Goal: Task Accomplishment & Management: Manage account settings

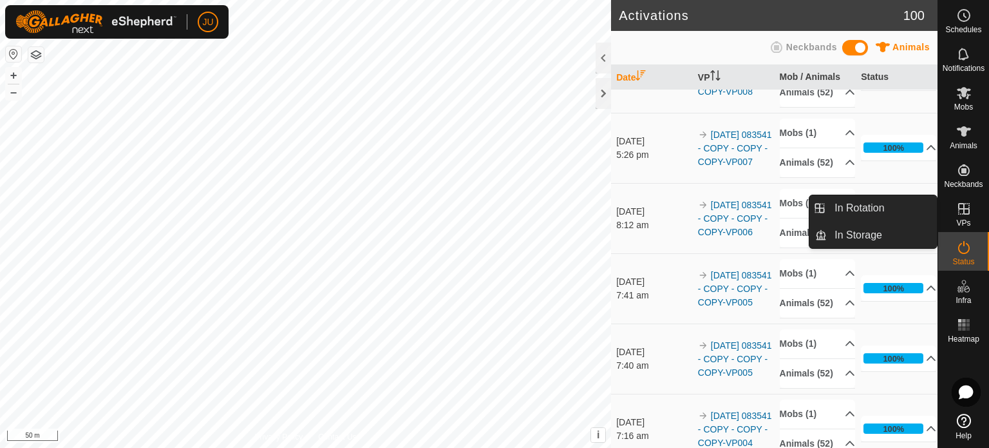
click at [966, 211] on icon at bounding box center [964, 208] width 15 height 15
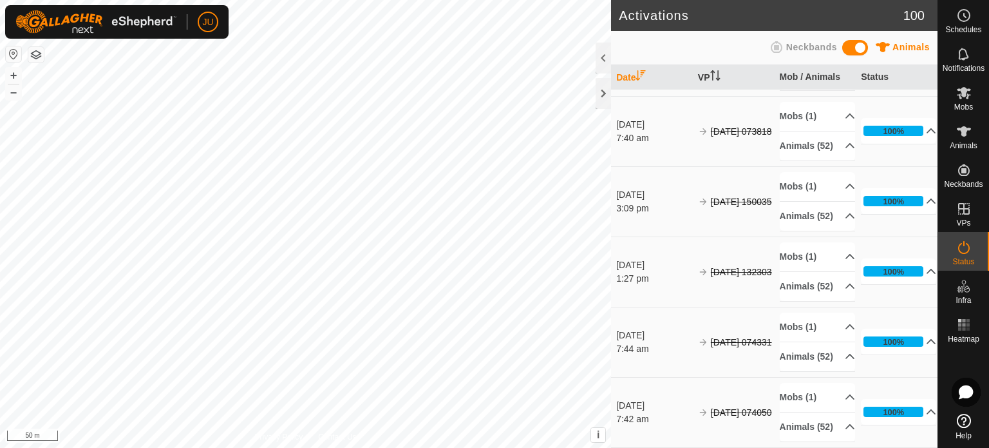
scroll to position [7977, 0]
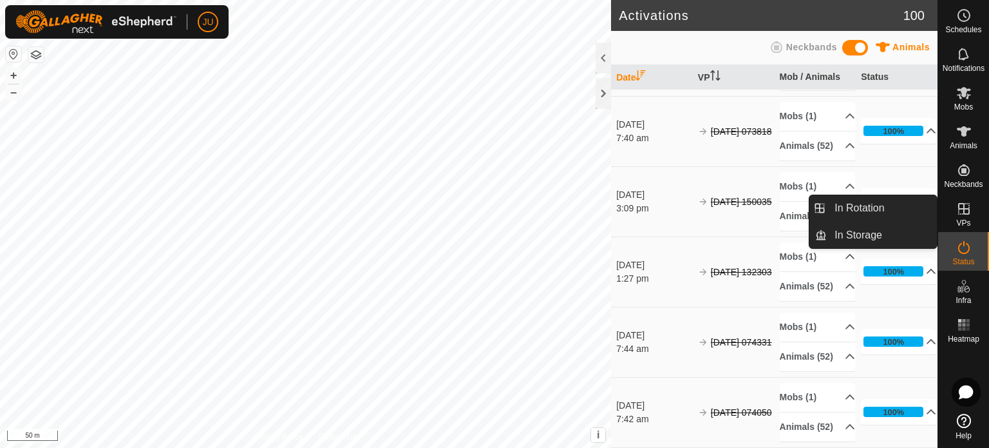
click at [973, 213] on es-virtualpaddocks-svg-icon at bounding box center [964, 208] width 23 height 21
click at [968, 204] on icon at bounding box center [964, 208] width 15 height 15
click at [971, 210] on es-virtualpaddocks-svg-icon at bounding box center [964, 208] width 23 height 21
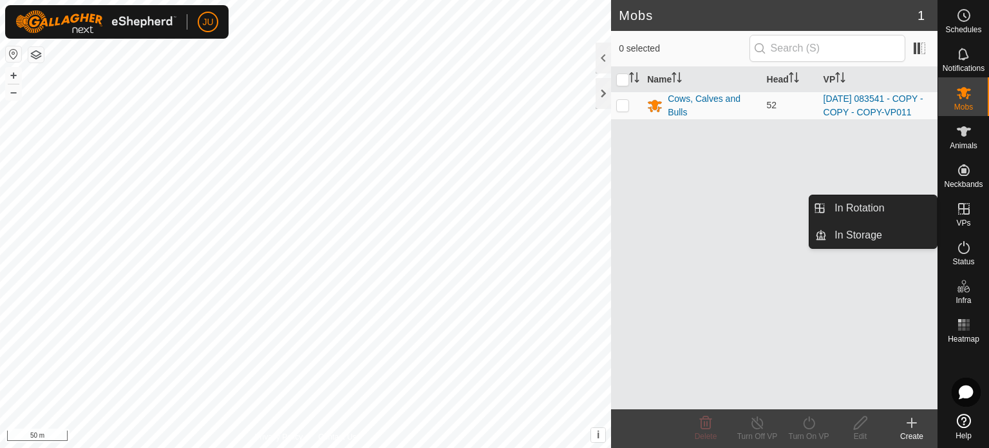
click at [968, 208] on icon at bounding box center [965, 209] width 12 height 12
click at [875, 204] on link "In Rotation" at bounding box center [882, 208] width 110 height 26
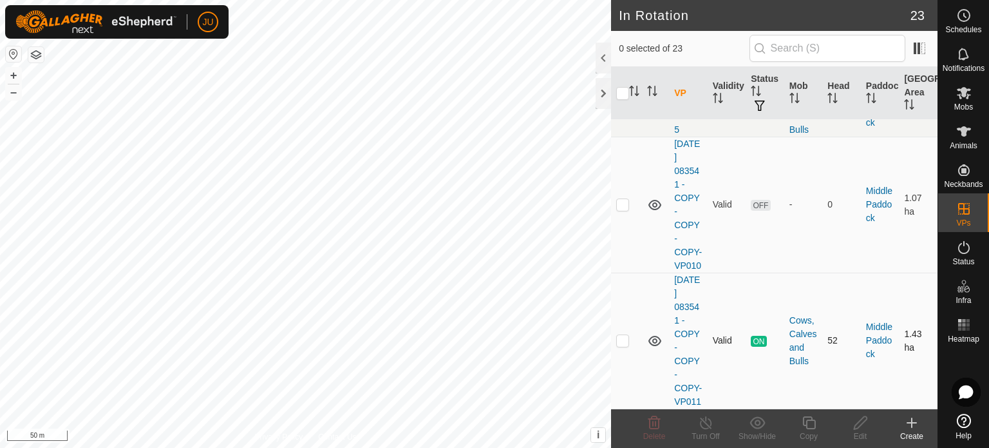
scroll to position [2316, 0]
click at [630, 337] on td at bounding box center [626, 340] width 31 height 136
checkbox input "true"
click at [813, 425] on icon at bounding box center [809, 422] width 16 height 15
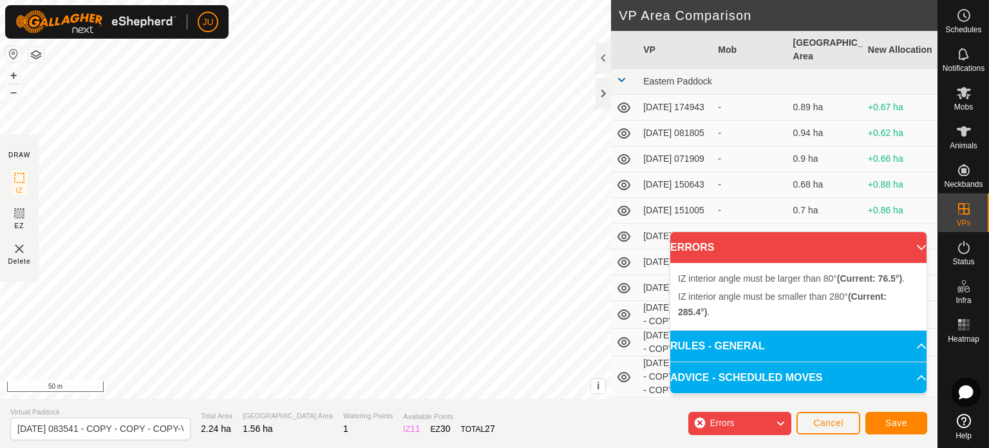
click at [154, 172] on div "IZ interior angle must be larger than 80° (Current: 76.5°) . + – ⇧ i This appli…" at bounding box center [305, 199] width 611 height 399
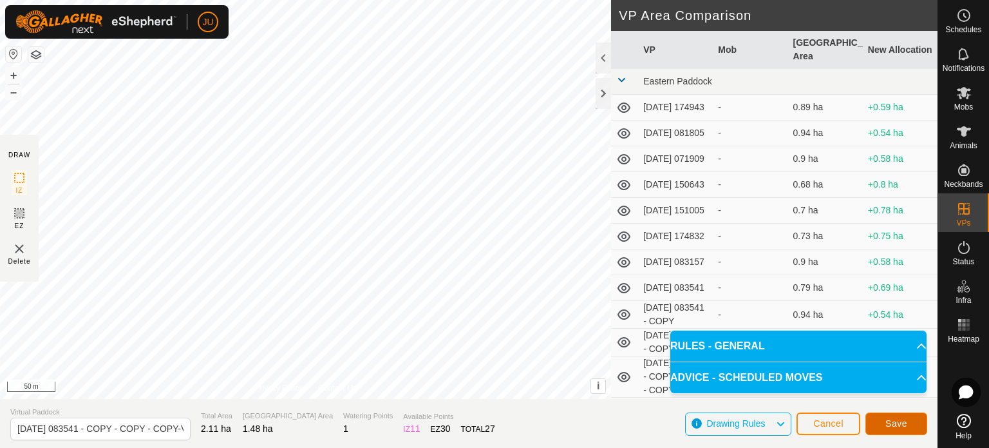
click at [899, 418] on button "Save" at bounding box center [897, 423] width 62 height 23
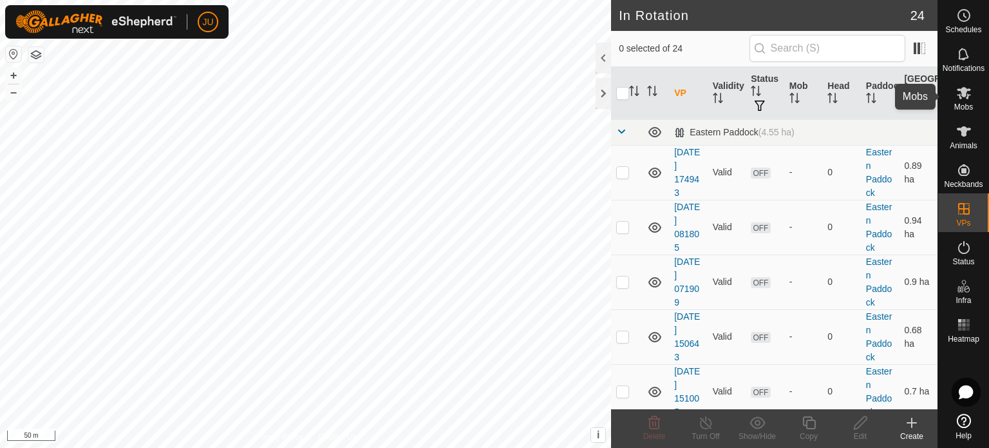
click at [964, 99] on icon at bounding box center [964, 92] width 15 height 15
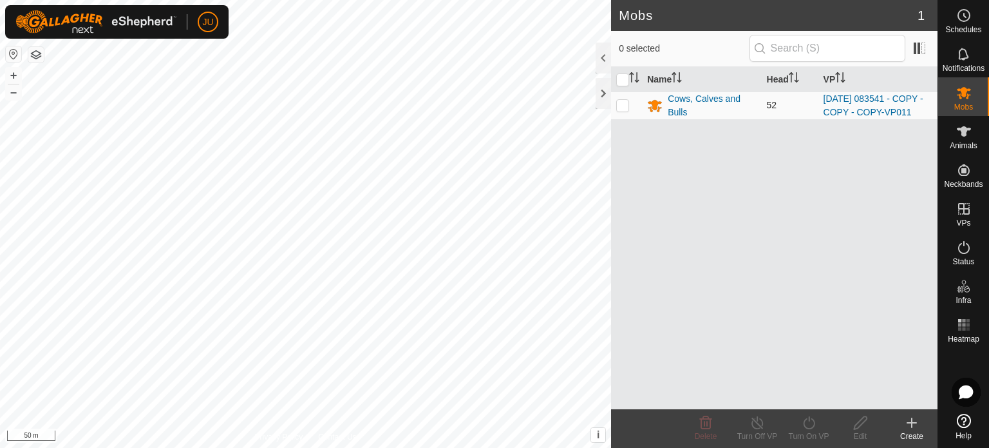
click at [627, 110] on p-checkbox at bounding box center [622, 105] width 13 height 10
checkbox input "true"
click at [808, 423] on icon at bounding box center [809, 422] width 16 height 15
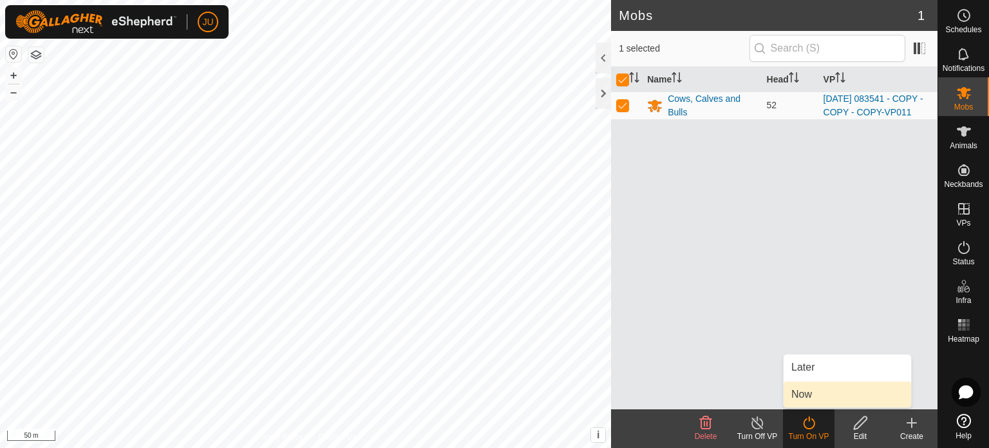
click at [814, 391] on link "Now" at bounding box center [848, 394] width 128 height 26
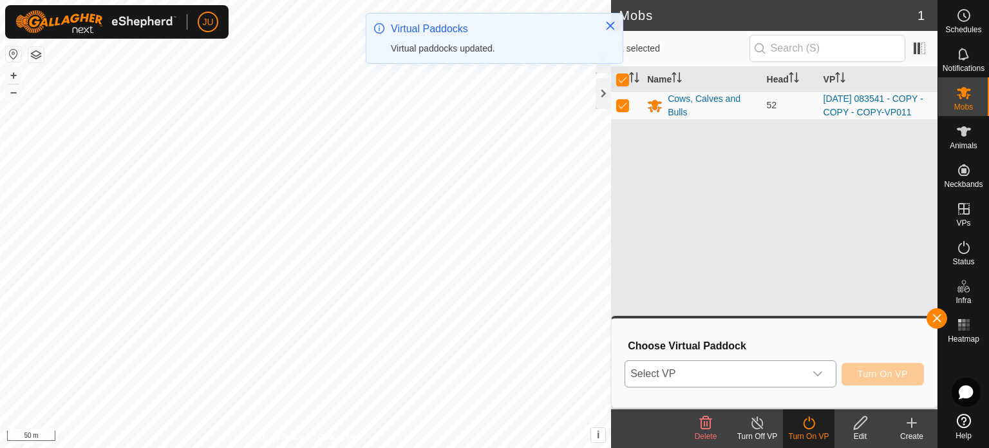
click at [819, 371] on icon "dropdown trigger" at bounding box center [818, 373] width 10 height 10
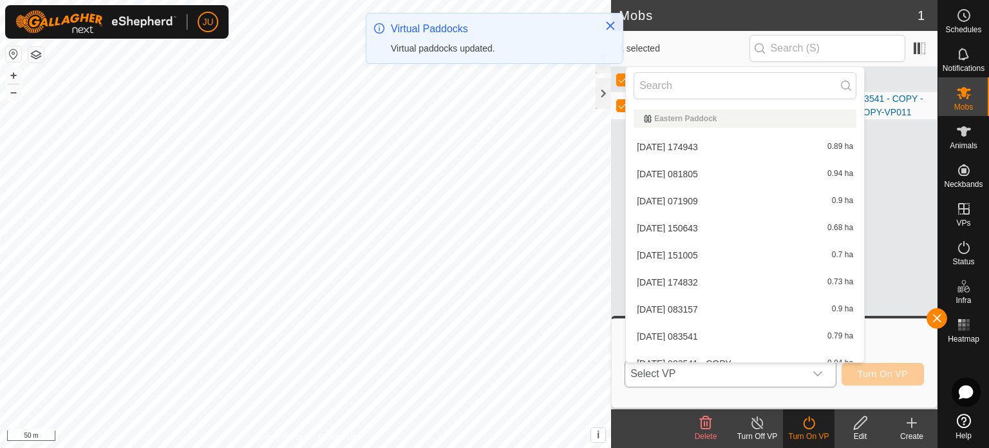
scroll to position [450, 0]
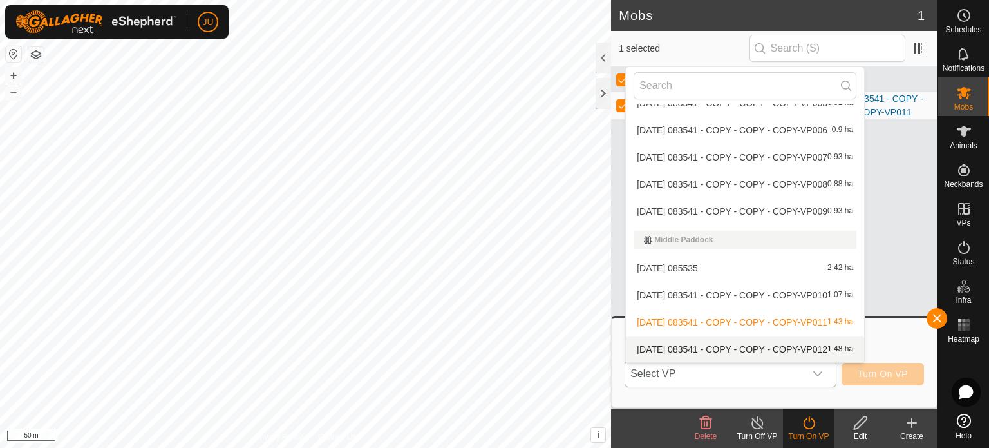
click at [660, 345] on li "[DATE] 083541 - COPY - COPY - COPY-VP012 1.48 ha" at bounding box center [745, 349] width 238 height 26
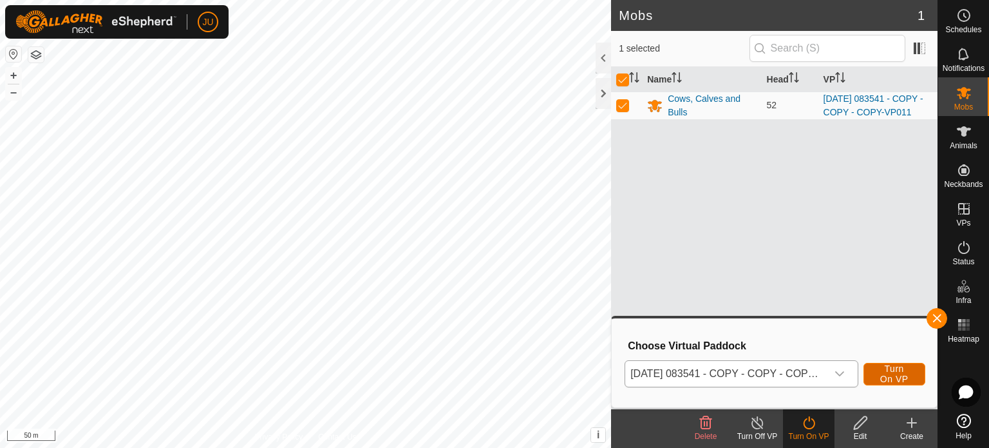
click at [902, 372] on span "Turn On VP" at bounding box center [895, 373] width 30 height 21
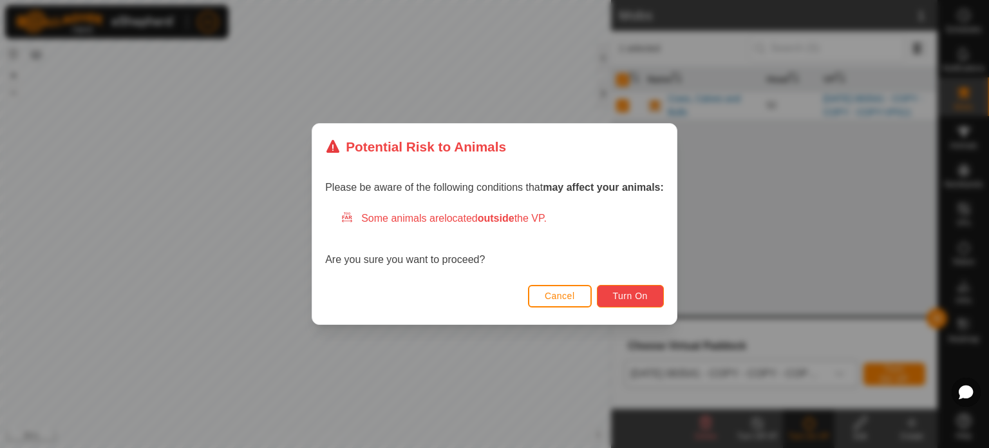
click at [621, 288] on button "Turn On" at bounding box center [630, 296] width 67 height 23
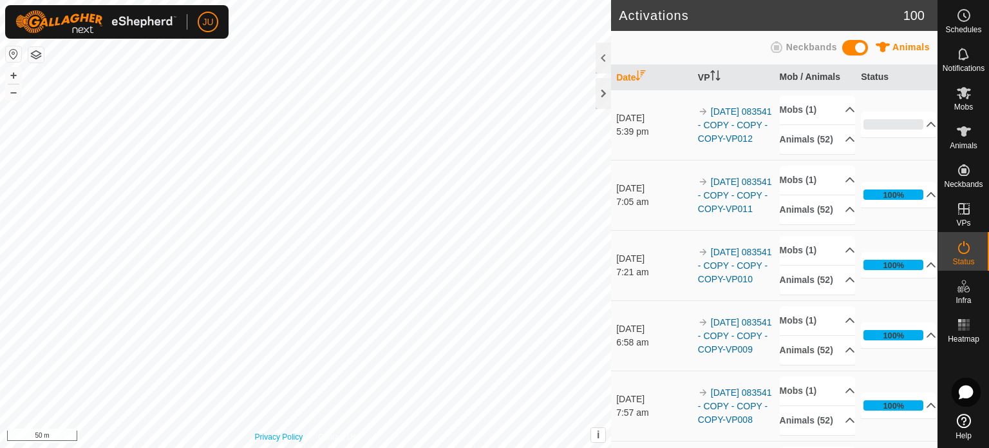
click at [306, 432] on div "Privacy Policy Contact Us 182Fluffy 3662308320 Cows, Calves and Bulls [DATE] 08…" at bounding box center [305, 224] width 611 height 448
click at [327, 447] on html "JU Schedules Notifications Mobs Animals Neckbands VPs Status Infra Heatmap Help…" at bounding box center [494, 224] width 989 height 448
click at [573, 279] on div "Activations 100 Animals Neckbands Date VP Mob / Animals Status [DATE] 5:39 pm 2…" at bounding box center [469, 224] width 938 height 448
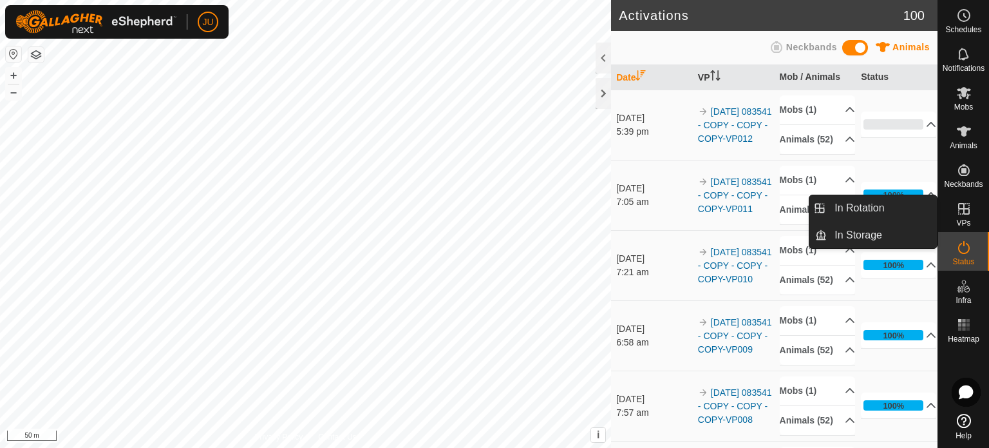
click at [965, 207] on icon at bounding box center [964, 208] width 15 height 15
click at [863, 233] on link "In Storage" at bounding box center [882, 235] width 110 height 26
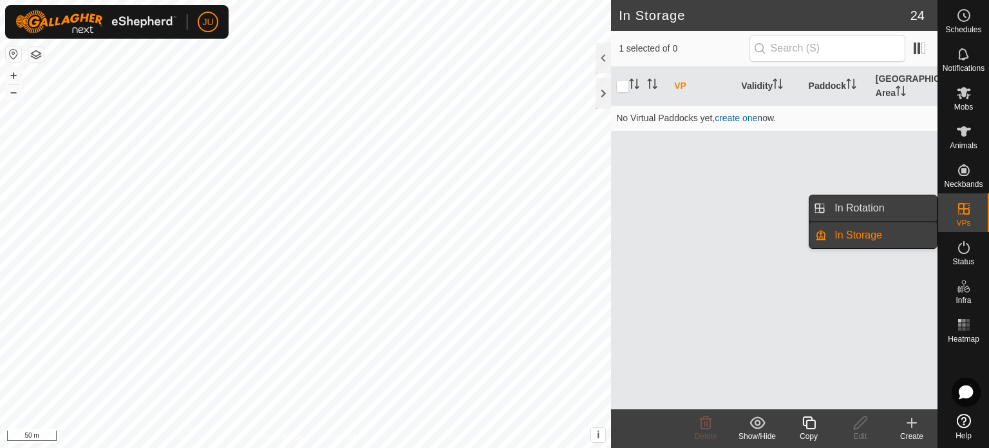
click at [852, 202] on link "In Rotation" at bounding box center [882, 208] width 110 height 26
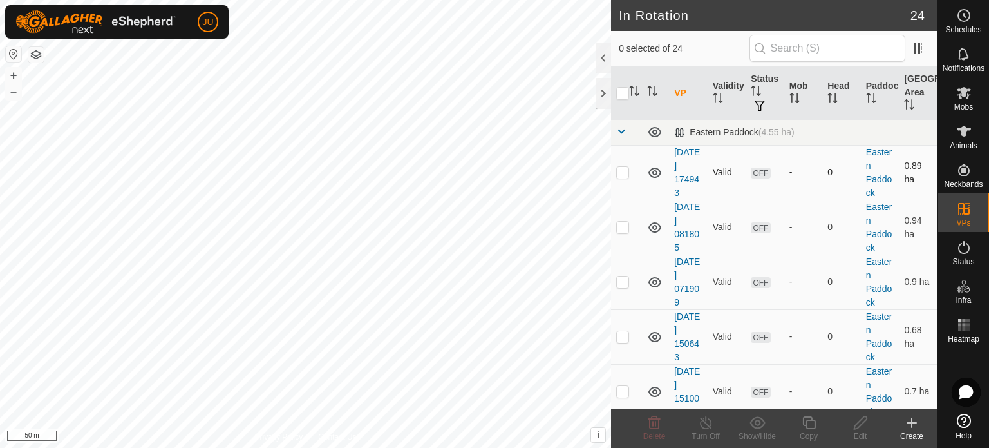
click at [622, 171] on p-checkbox at bounding box center [622, 172] width 13 height 10
checkbox input "true"
click at [624, 231] on p-checkbox at bounding box center [622, 227] width 13 height 10
checkbox input "true"
drag, startPoint x: 627, startPoint y: 280, endPoint x: 624, endPoint y: 290, distance: 10.6
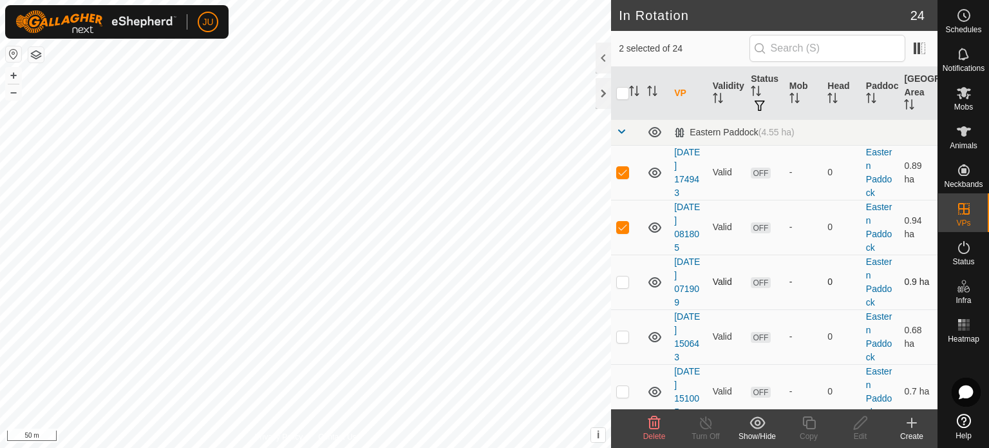
click at [627, 280] on p-checkbox at bounding box center [622, 281] width 13 height 10
checkbox input "true"
click at [624, 342] on td at bounding box center [626, 336] width 31 height 55
checkbox input "true"
click at [653, 421] on icon at bounding box center [655, 422] width 12 height 13
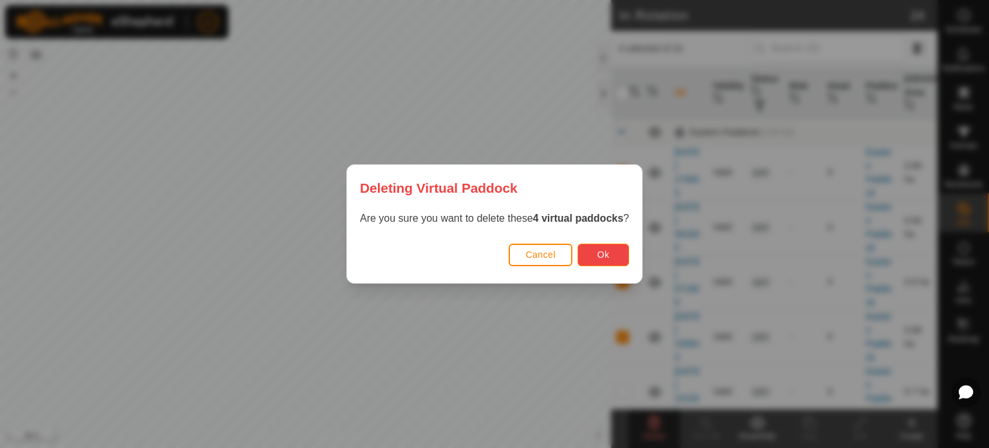
click at [607, 253] on span "Ok" at bounding box center [604, 254] width 12 height 10
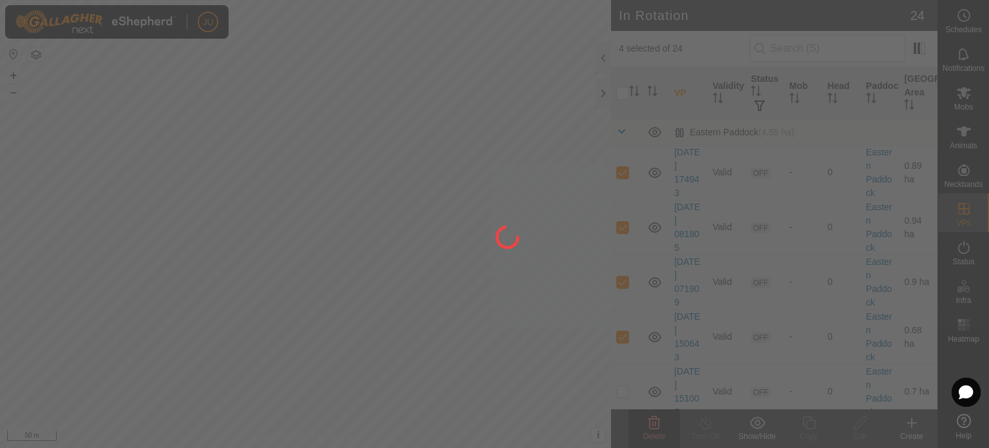
checkbox input "false"
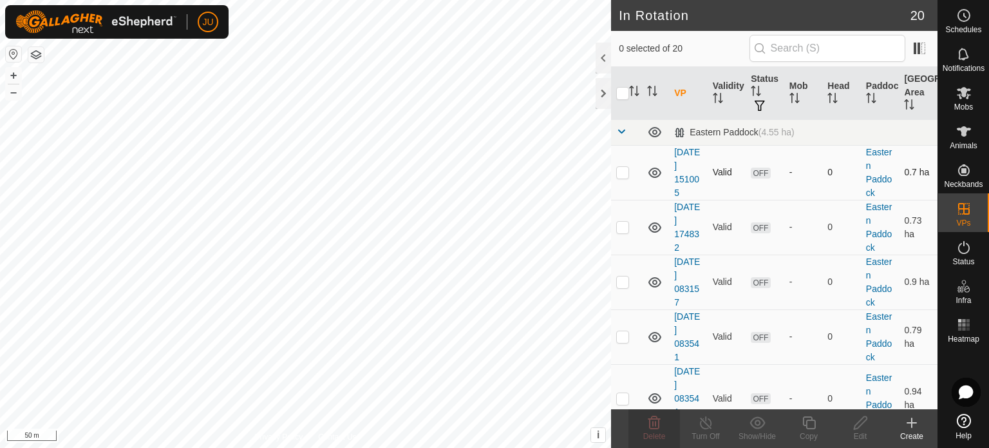
click at [620, 171] on p-checkbox at bounding box center [622, 172] width 13 height 10
checkbox input "true"
click at [623, 227] on p-checkbox at bounding box center [622, 227] width 13 height 10
checkbox input "true"
click at [624, 278] on p-checkbox at bounding box center [622, 281] width 13 height 10
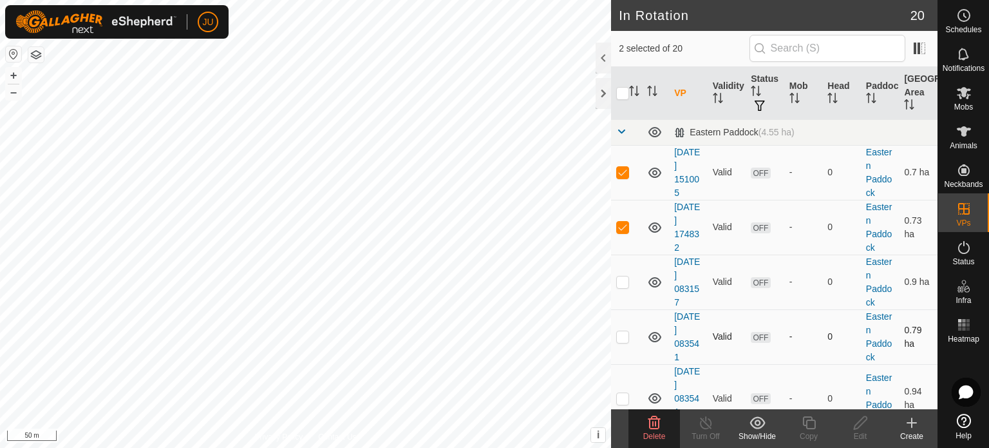
checkbox input "true"
click at [622, 334] on p-checkbox at bounding box center [622, 336] width 13 height 10
checkbox input "true"
click at [653, 423] on icon at bounding box center [655, 422] width 12 height 13
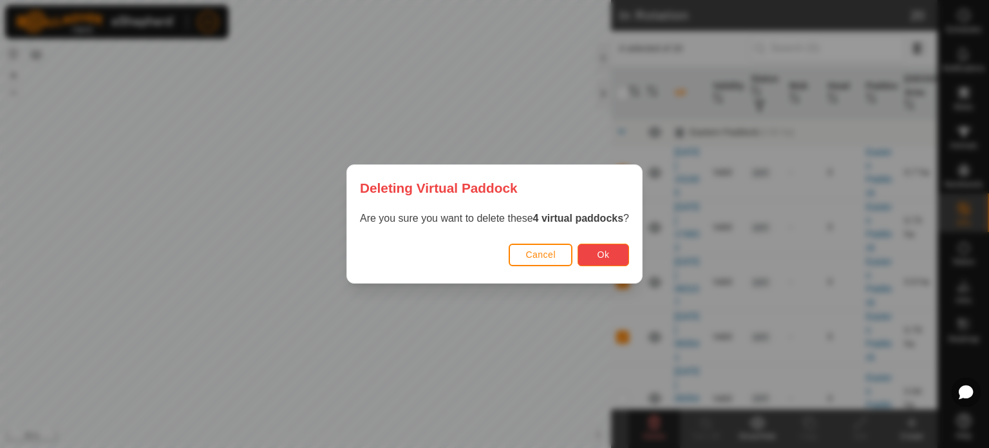
click at [601, 250] on span "Ok" at bounding box center [604, 254] width 12 height 10
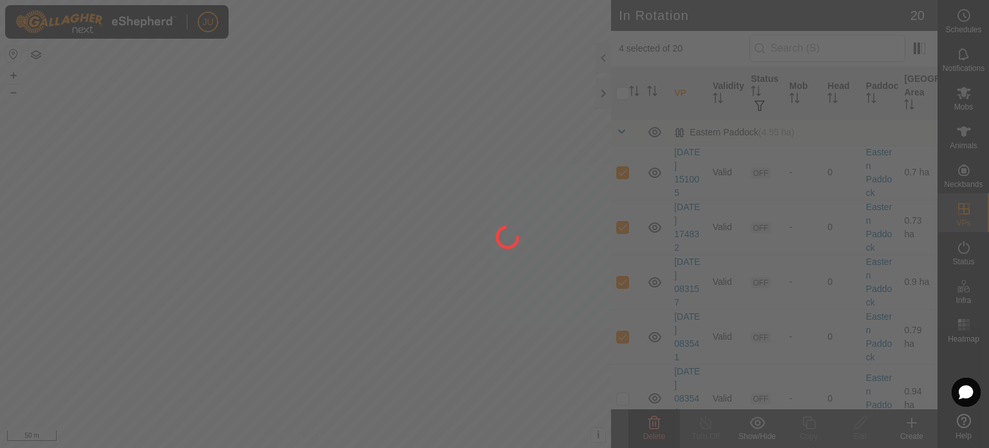
checkbox input "false"
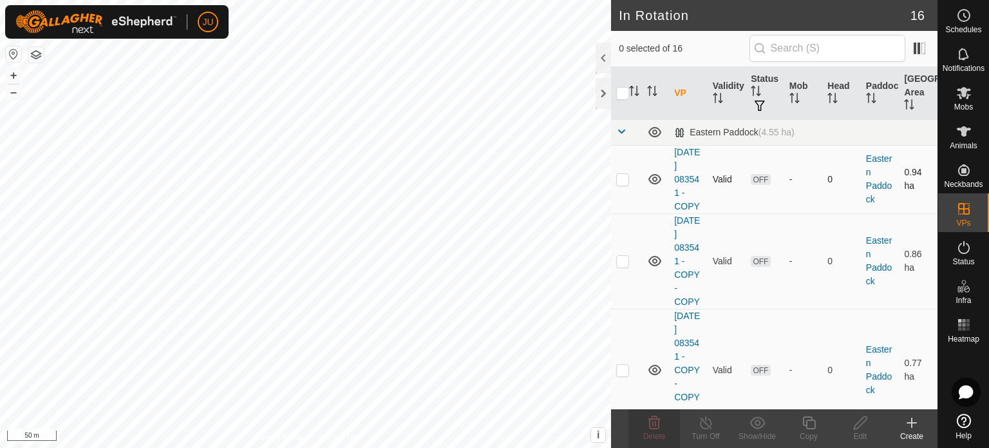
click at [622, 175] on p-checkbox at bounding box center [622, 179] width 13 height 10
checkbox input "true"
click at [628, 260] on p-checkbox at bounding box center [622, 261] width 13 height 10
checkbox input "true"
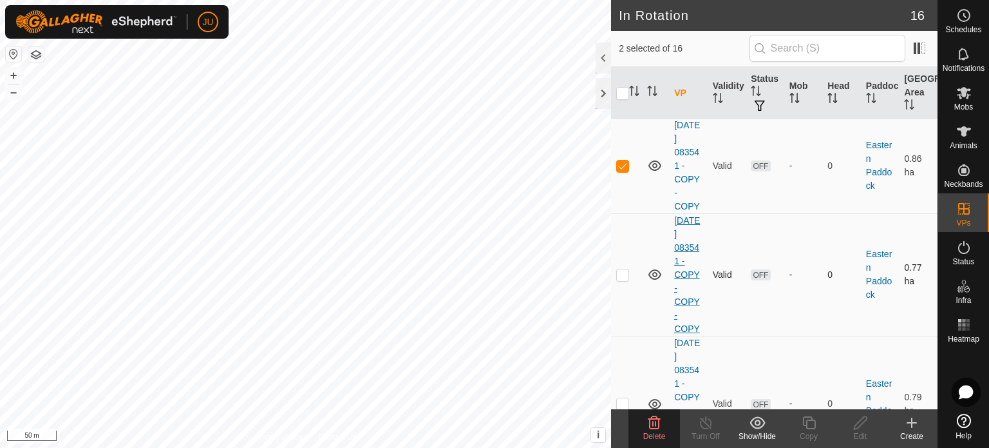
scroll to position [129, 0]
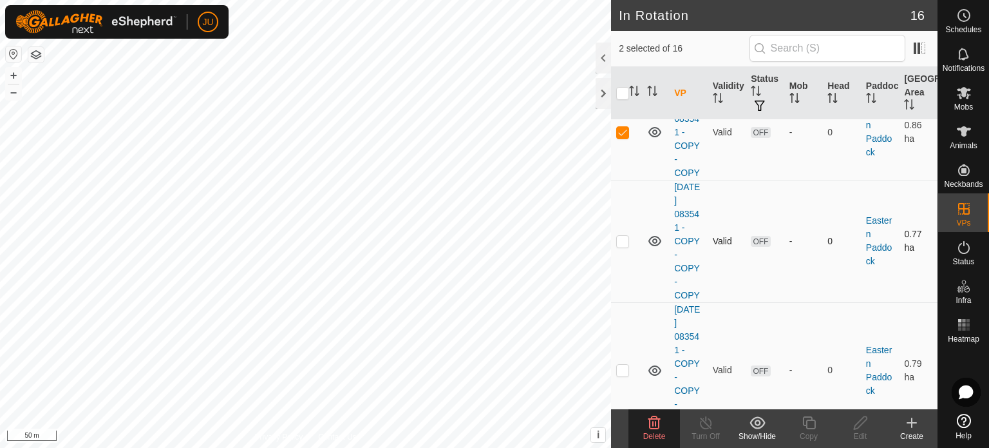
click at [618, 240] on p-checkbox at bounding box center [622, 241] width 13 height 10
checkbox input "true"
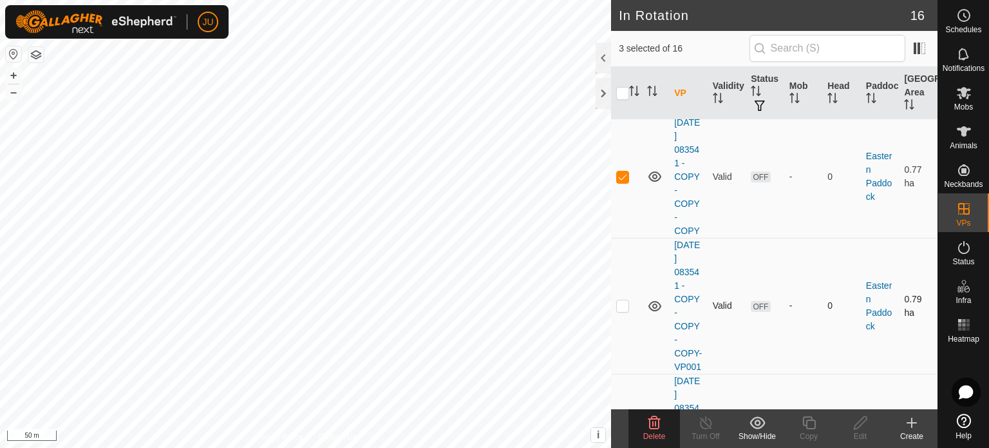
click at [626, 310] on p-checkbox at bounding box center [622, 305] width 13 height 10
checkbox input "true"
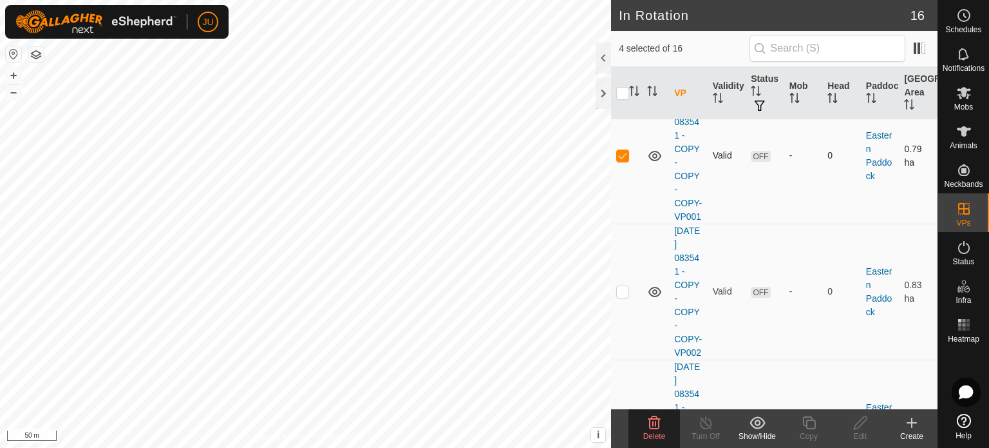
scroll to position [386, 0]
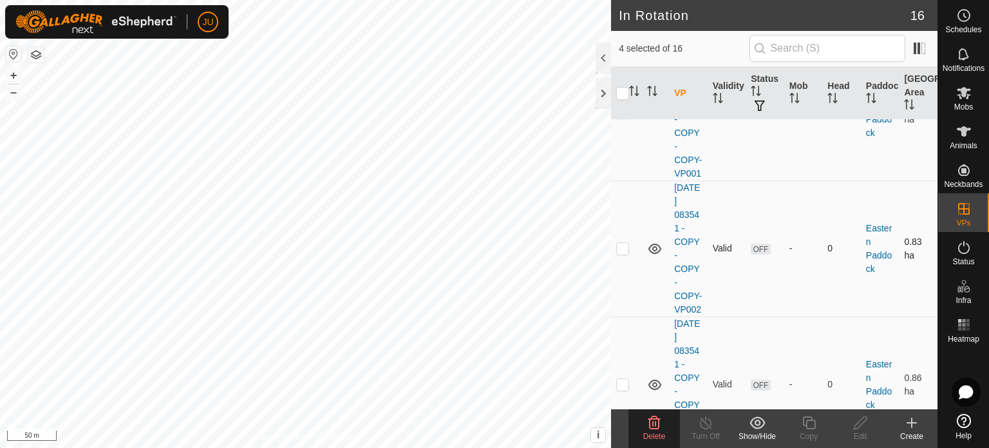
click at [625, 253] on p-checkbox at bounding box center [622, 248] width 13 height 10
checkbox input "true"
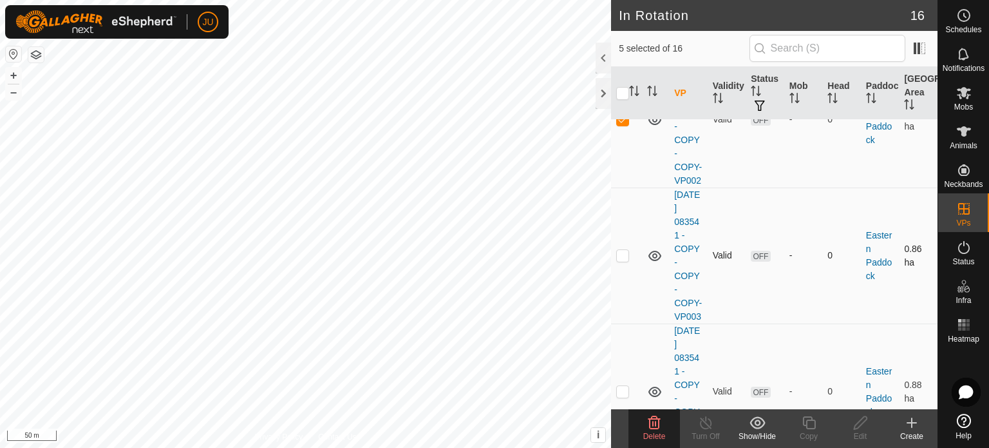
click at [624, 260] on p-checkbox at bounding box center [622, 255] width 13 height 10
checkbox input "true"
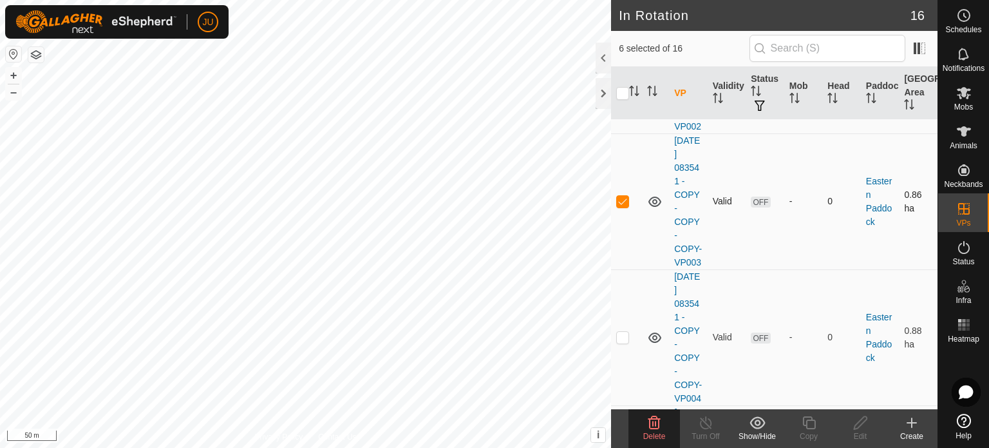
scroll to position [709, 0]
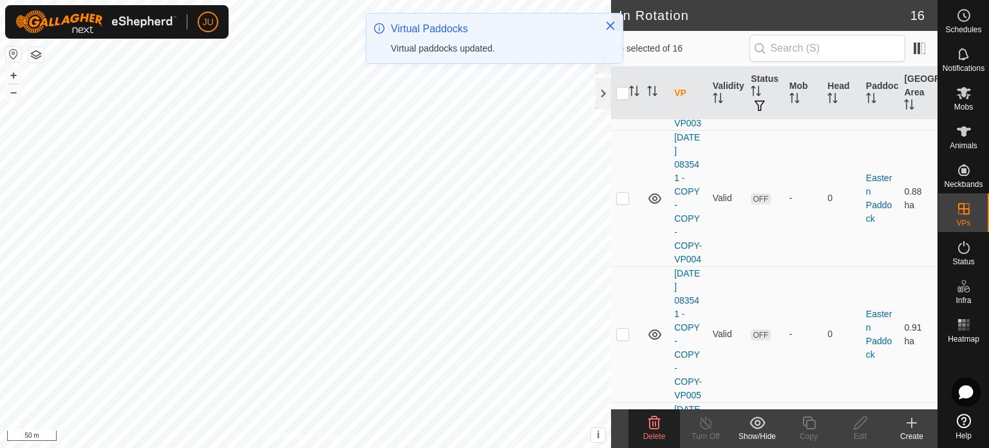
click at [623, 203] on p-checkbox at bounding box center [622, 198] width 13 height 10
checkbox input "true"
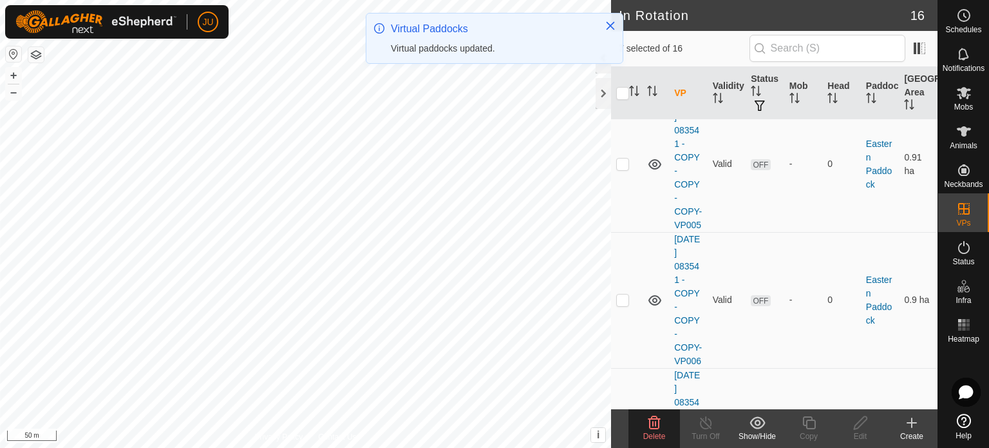
scroll to position [902, 0]
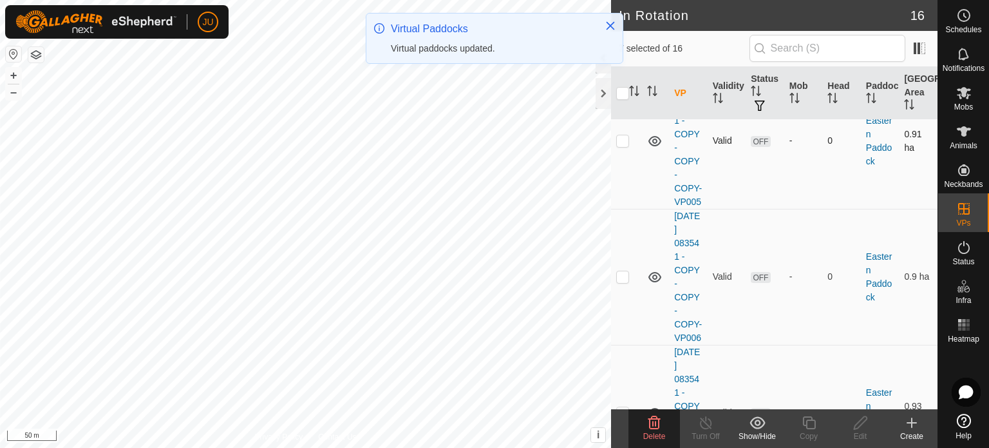
click at [625, 146] on p-checkbox at bounding box center [622, 140] width 13 height 10
checkbox input "true"
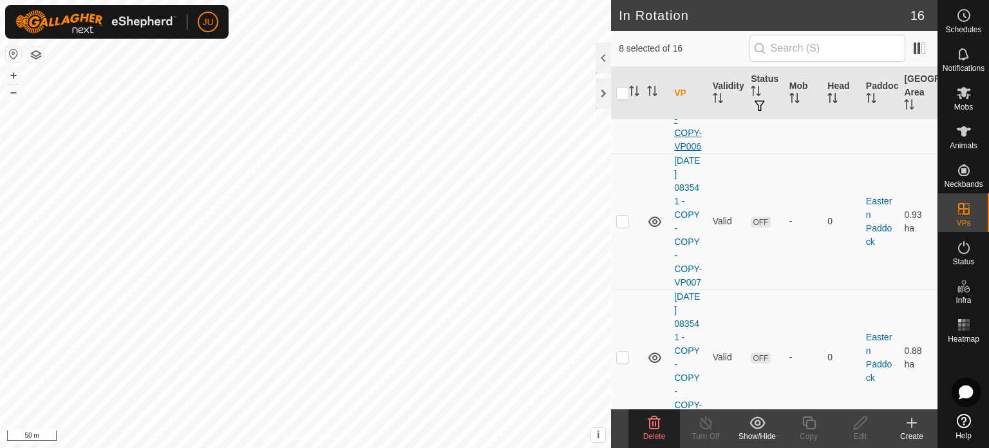
scroll to position [1095, 0]
click at [656, 426] on icon at bounding box center [654, 422] width 15 height 15
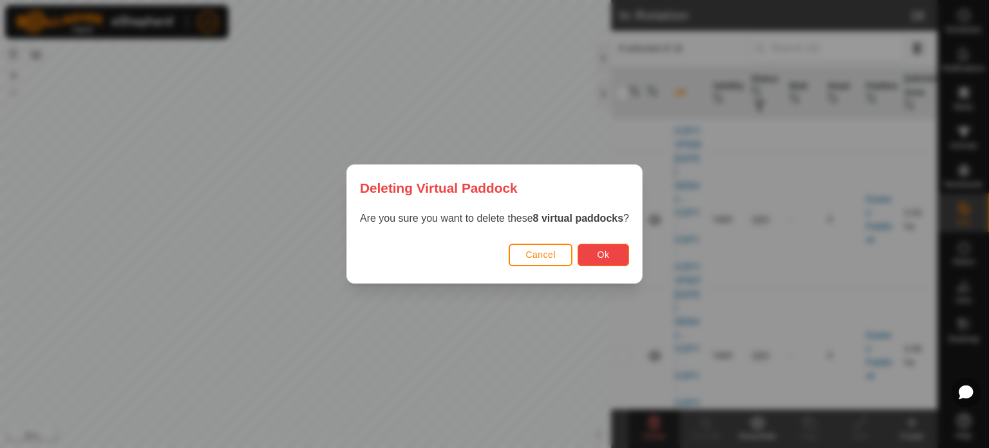
click at [604, 252] on span "Ok" at bounding box center [604, 254] width 12 height 10
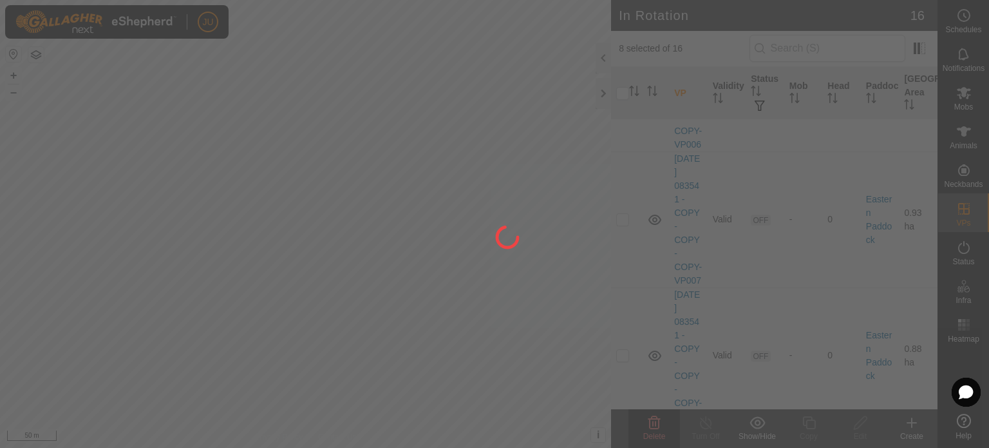
checkbox input "false"
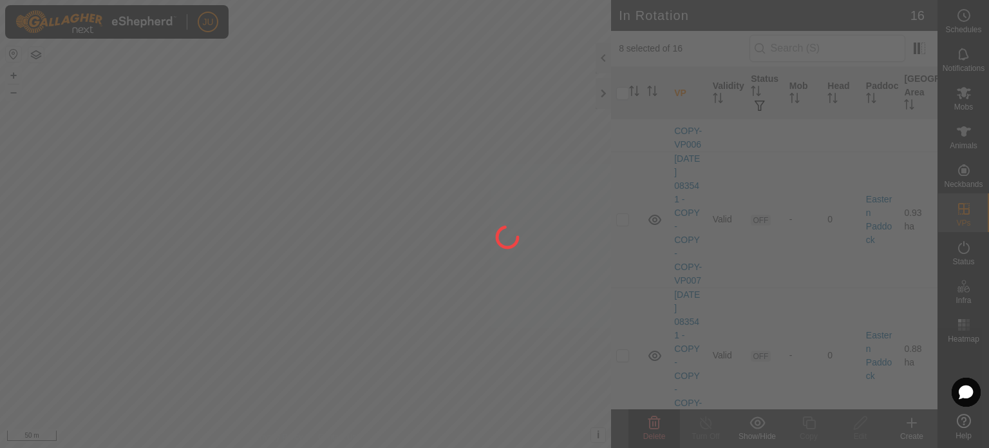
checkbox input "false"
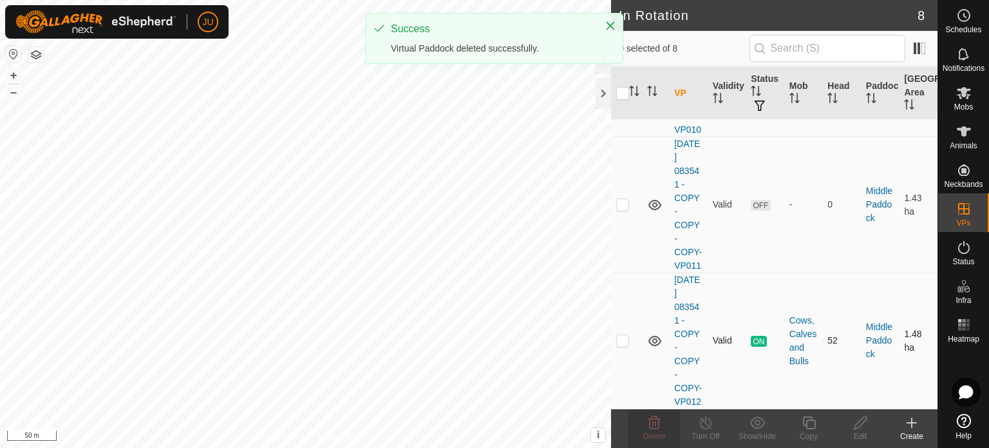
scroll to position [942, 0]
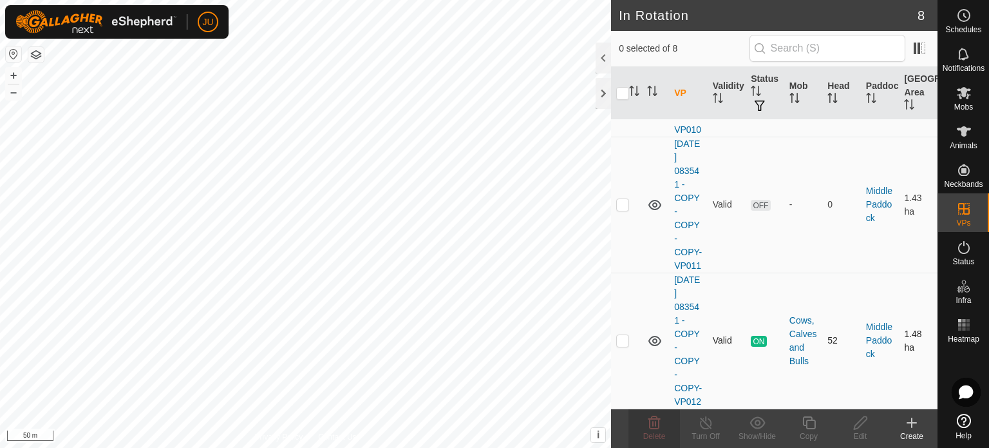
click at [652, 378] on div "In Rotation 8 0 selected of 8 VP Validity Status Mob Head Paddock Grazing Area …" at bounding box center [469, 224] width 938 height 448
